Goal: Task Accomplishment & Management: Complete application form

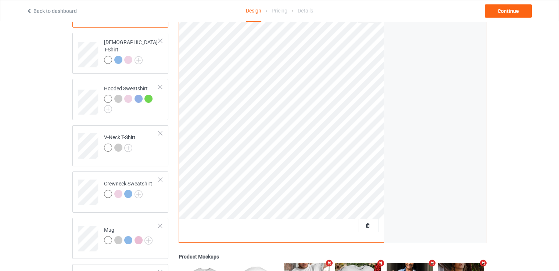
scroll to position [110, 0]
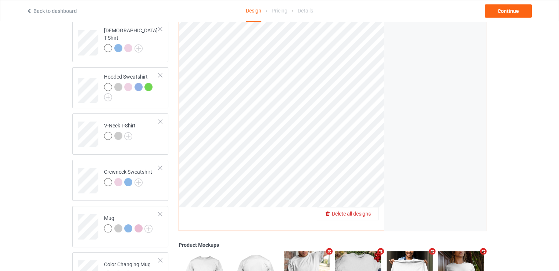
click at [365, 216] on span "Delete all designs" at bounding box center [351, 214] width 39 height 6
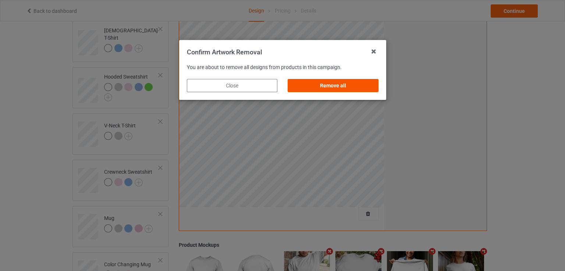
click at [364, 88] on div "Remove all" at bounding box center [333, 85] width 90 height 13
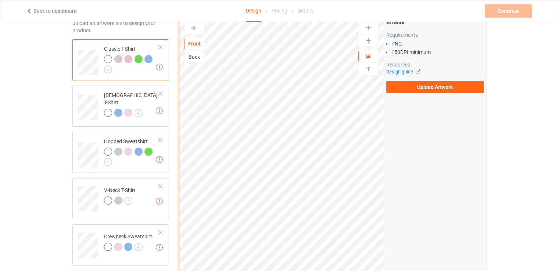
scroll to position [0, 0]
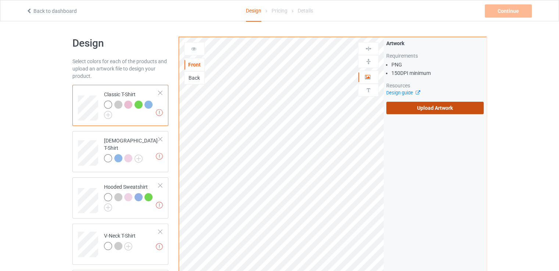
click at [407, 110] on label "Upload Artwork" at bounding box center [434, 108] width 97 height 13
click at [0, 0] on input "Upload Artwork" at bounding box center [0, 0] width 0 height 0
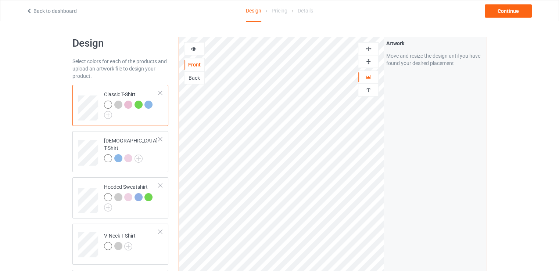
click at [368, 60] on img at bounding box center [368, 61] width 7 height 7
click at [500, 10] on div "Continue" at bounding box center [508, 10] width 47 height 13
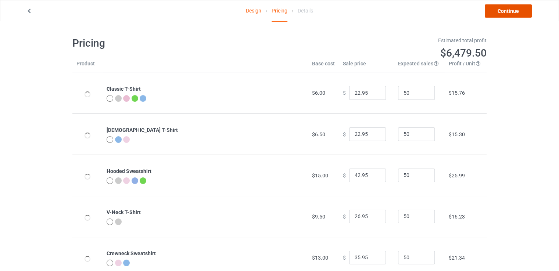
click at [504, 13] on link "Continue" at bounding box center [508, 10] width 47 height 13
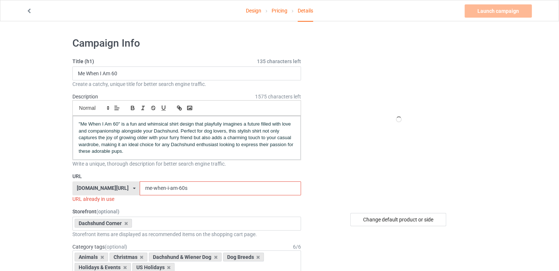
click at [173, 192] on input "me-when-i-am-60s" at bounding box center [220, 189] width 161 height 14
paste input "stay-humble-love-deeply-wag-often"
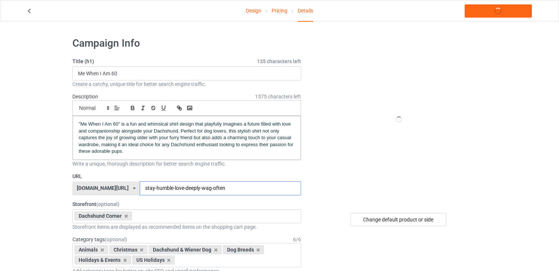
type input "stay-humble-love-deeply-wag-often"
click at [205, 173] on label "URL" at bounding box center [186, 176] width 229 height 7
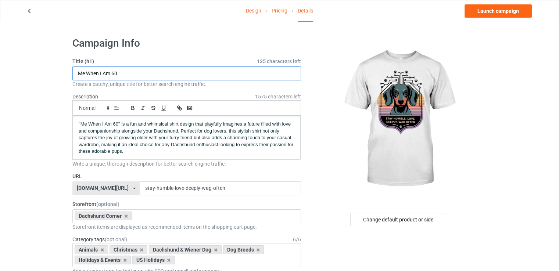
click at [103, 72] on input "Me When I Am 60" at bounding box center [186, 74] width 229 height 14
paste input "Stay Humble, Love Deeply, Wag Often"
type input "Stay Humble, Love Deeply, Wag Often"
click at [199, 140] on p ""Me When I Am 60" is a fun and whimsical shirt design that playfully imagines a…" at bounding box center [187, 138] width 216 height 34
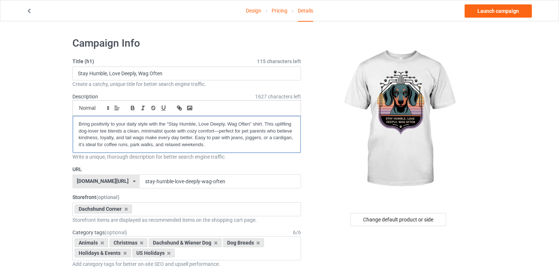
click at [169, 125] on p "Bring positivity to your daily style with the “Stay Humble, Love Deeply, Wag Of…" at bounding box center [187, 134] width 216 height 27
click at [250, 124] on p "Bring positivity to your daily style with the “Stay Humble, Love Deeply, Wag Of…" at bounding box center [187, 134] width 216 height 27
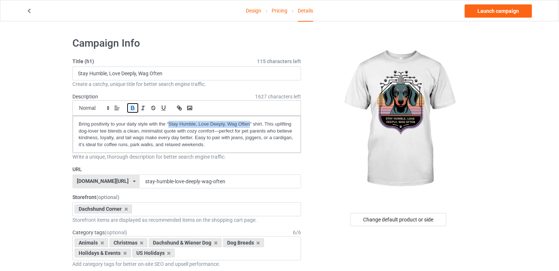
click at [134, 106] on icon "button" at bounding box center [132, 107] width 3 height 2
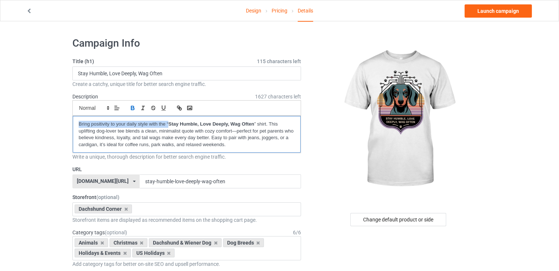
click at [226, 142] on p "Bring positivity to your daily style with the “ Stay Humble, Love Deeply, Wag O…" at bounding box center [187, 134] width 216 height 27
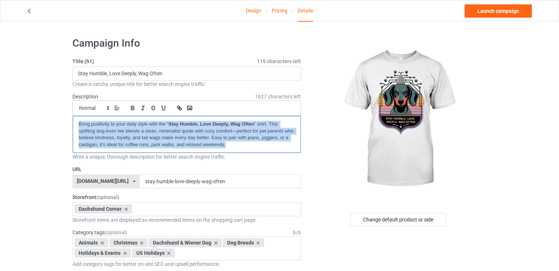
copy p "Bring positivity to your daily style with the “ Stay Humble, Love Deeply, Wag O…"
click at [481, 15] on link "Launch campaign" at bounding box center [498, 10] width 67 height 13
